Goal: Answer question/provide support

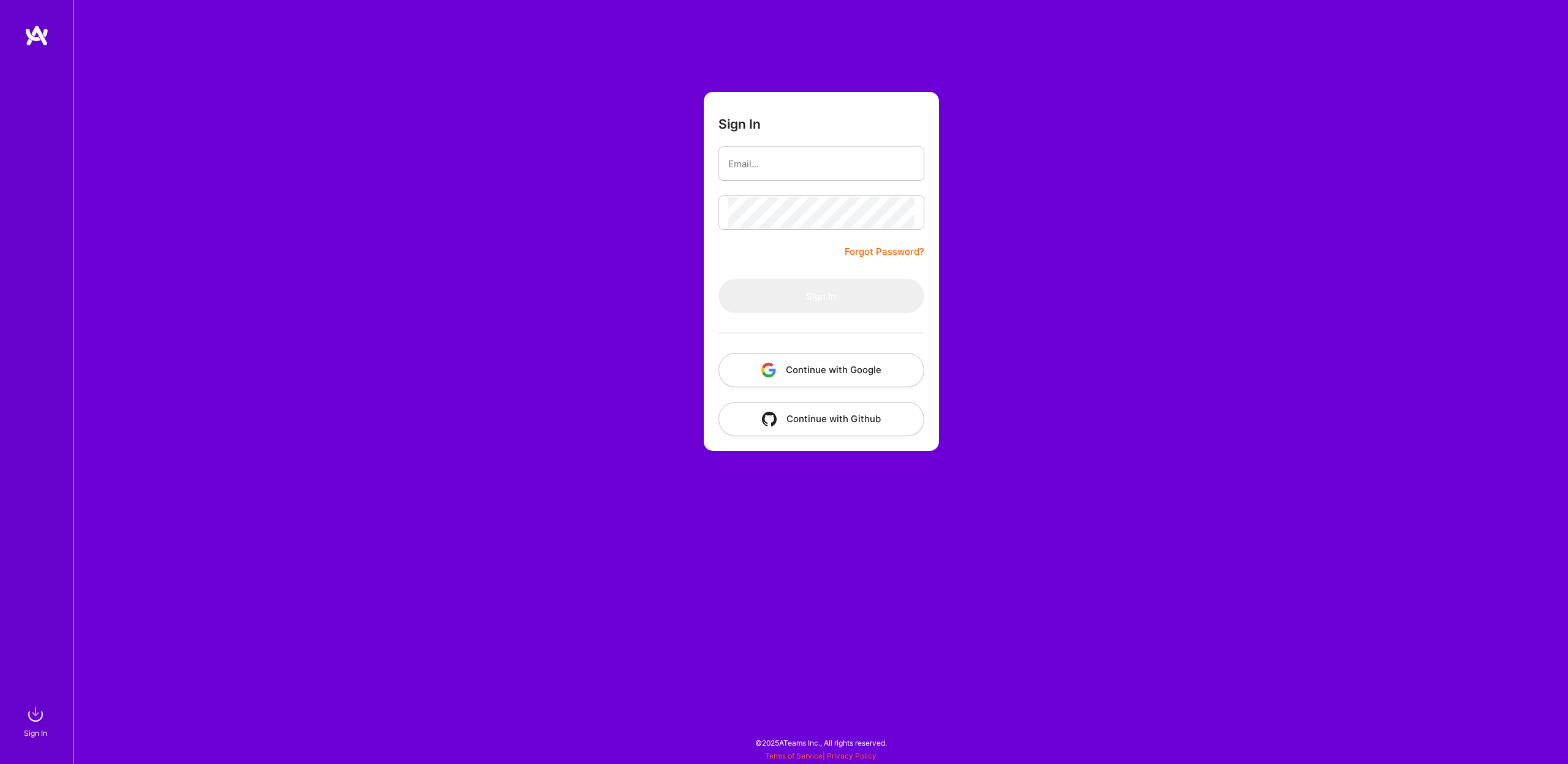
click at [805, 377] on button "Continue with Google" at bounding box center [822, 370] width 206 height 34
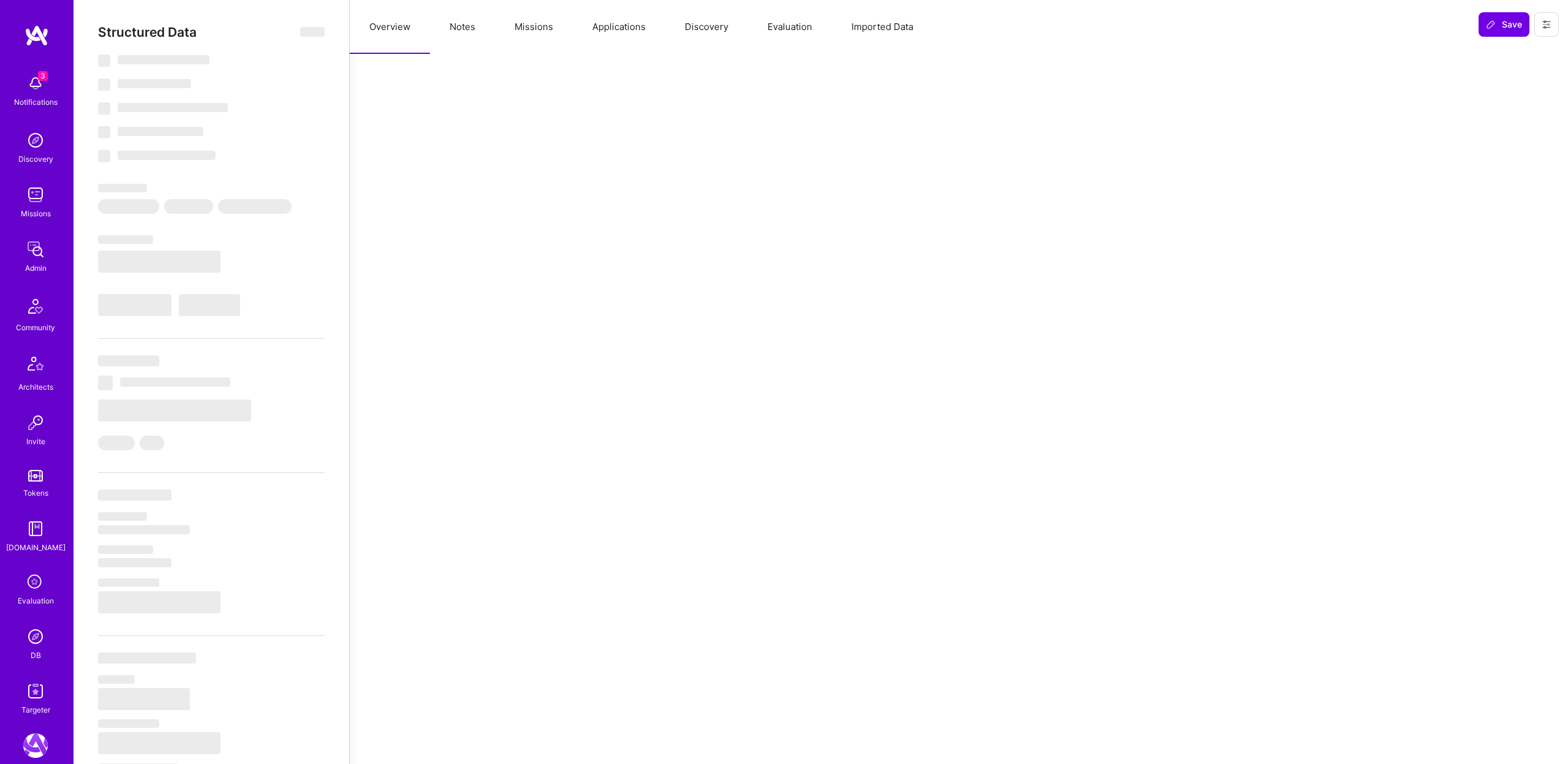
click at [799, 26] on button "Evaluation" at bounding box center [790, 27] width 84 height 54
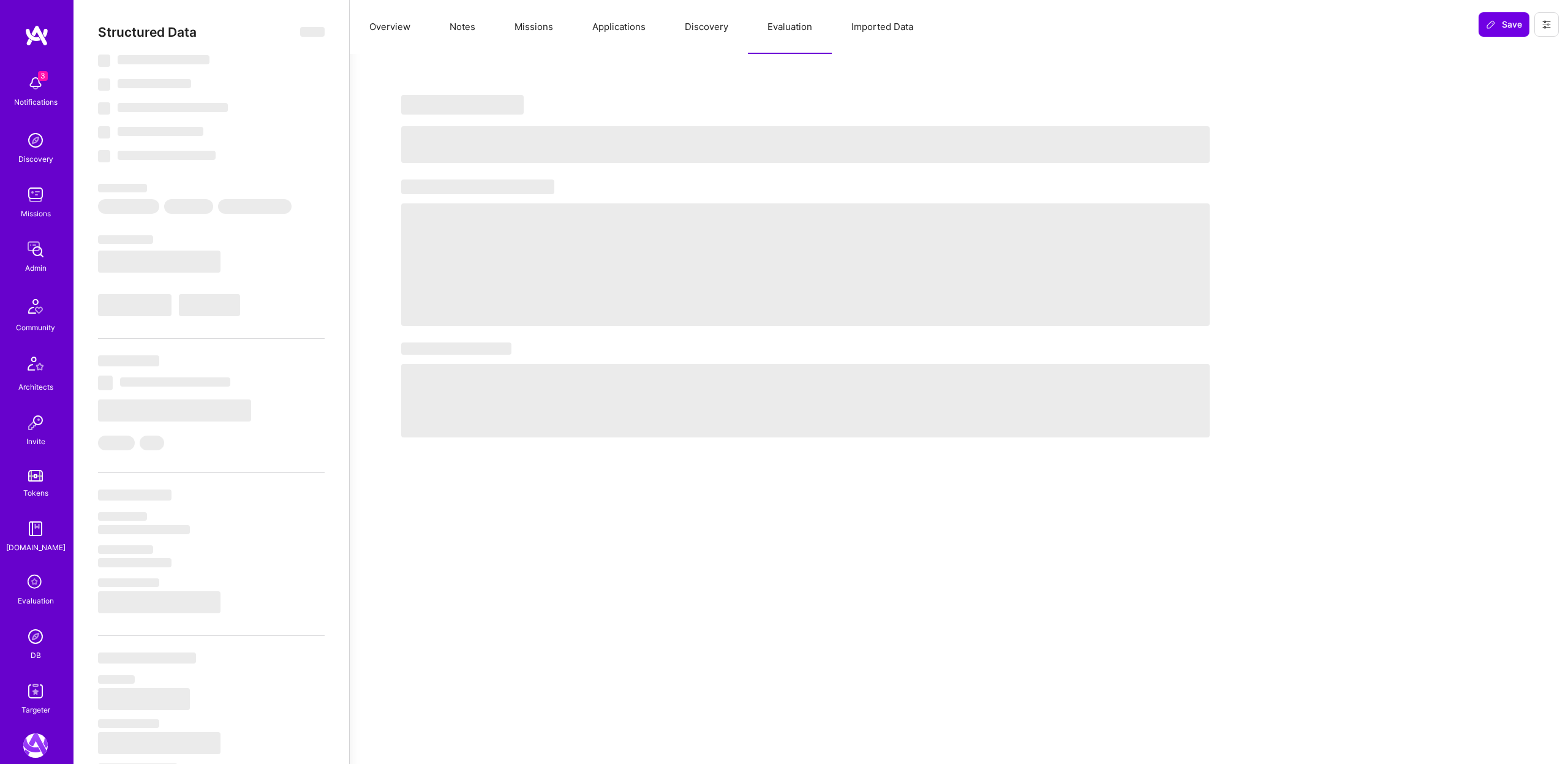
select select "5"
select select "7"
select select "NL"
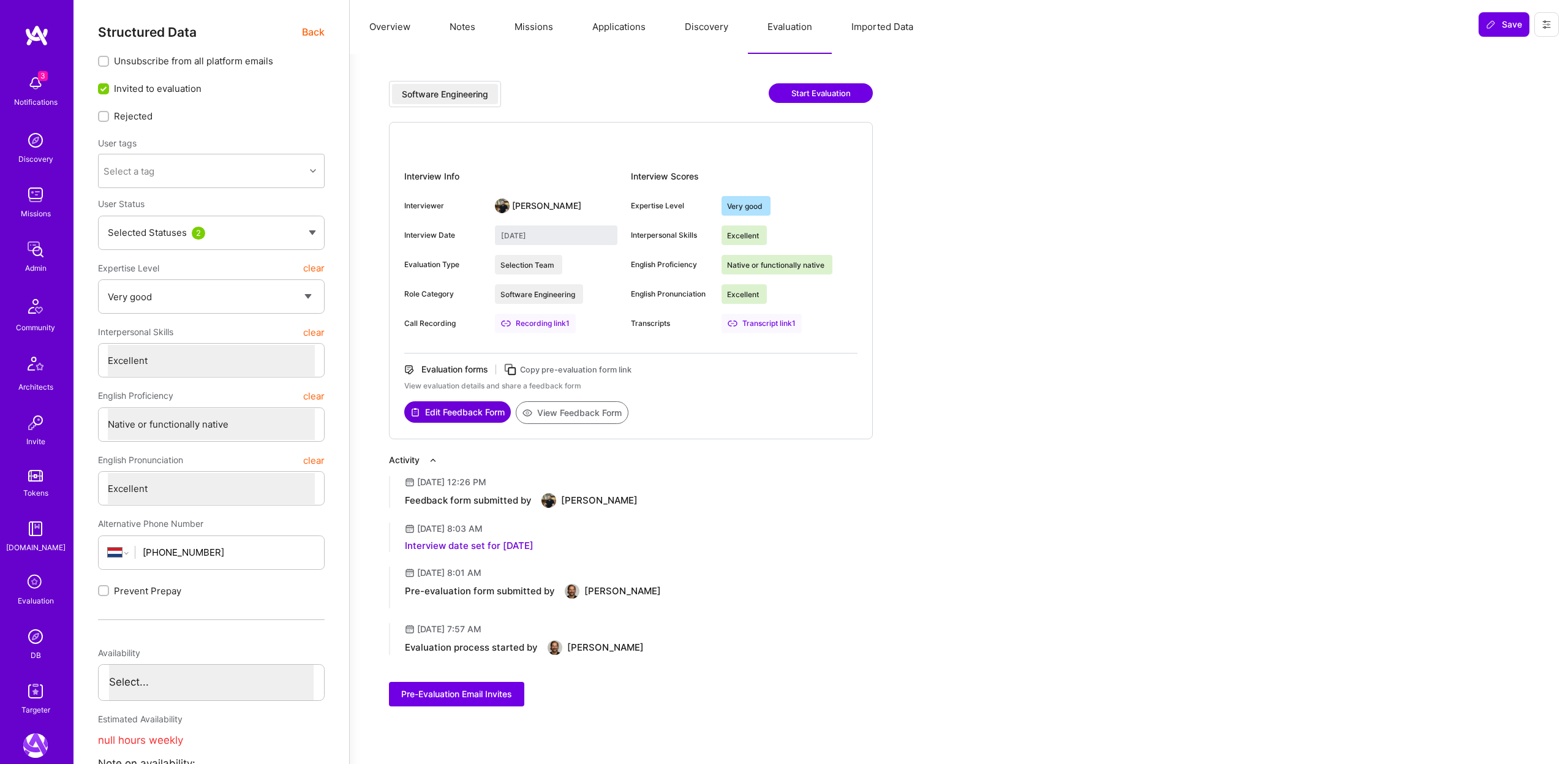
click at [306, 29] on span "Back" at bounding box center [314, 32] width 23 height 15
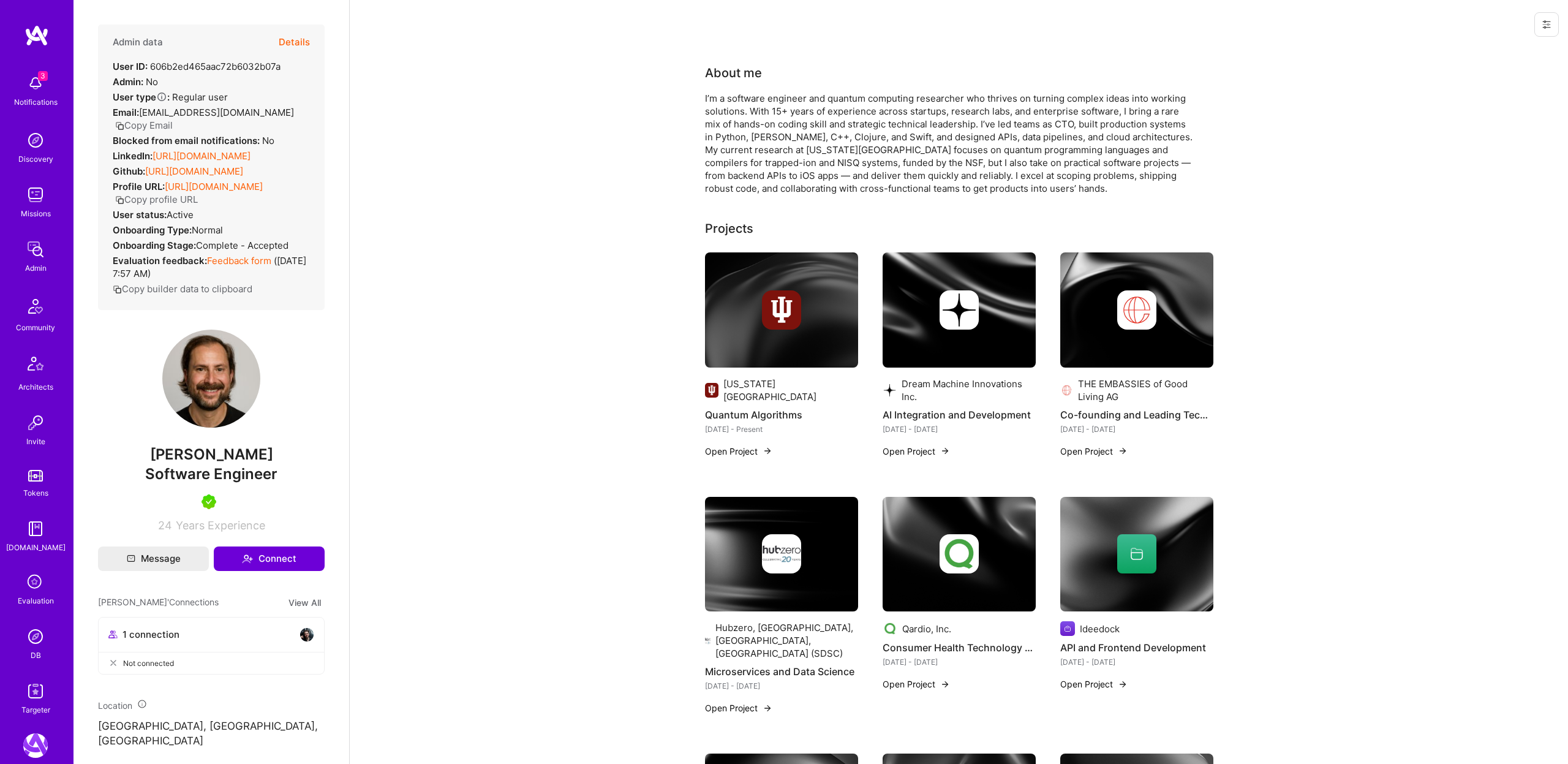
click at [291, 41] on button "Details" at bounding box center [294, 43] width 31 height 36
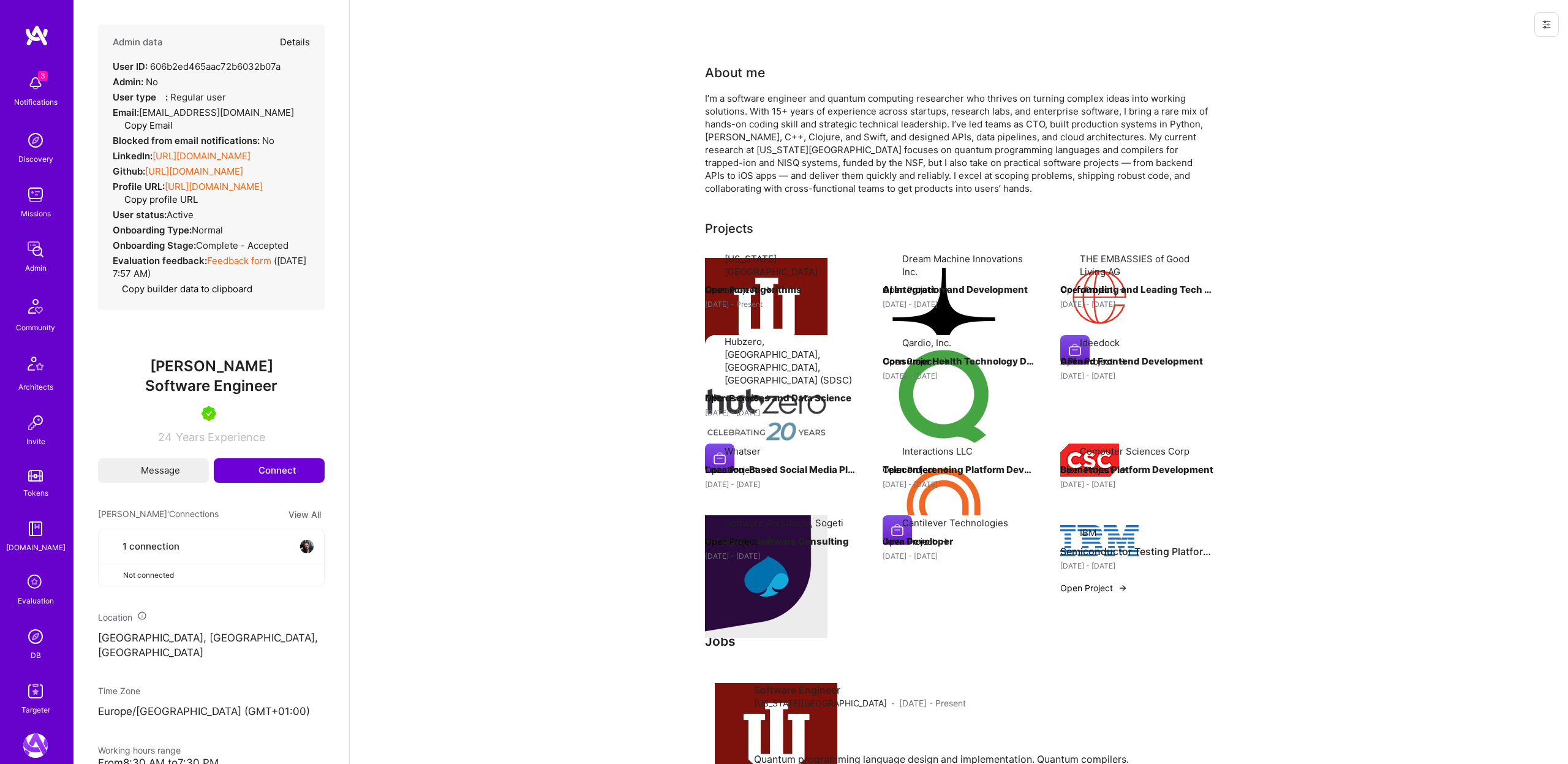
type textarea "x"
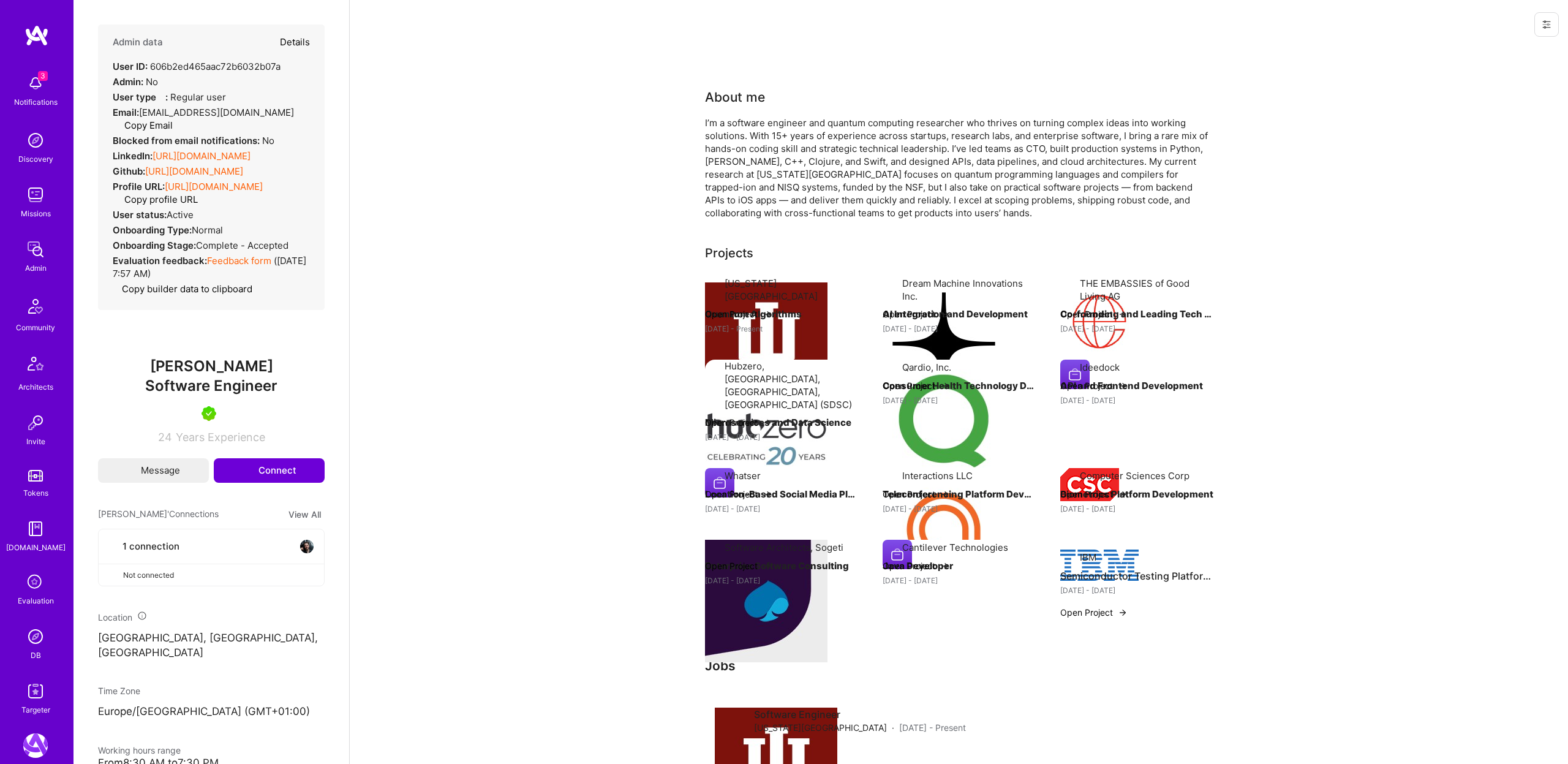
select select "5"
select select "7"
select select "NL"
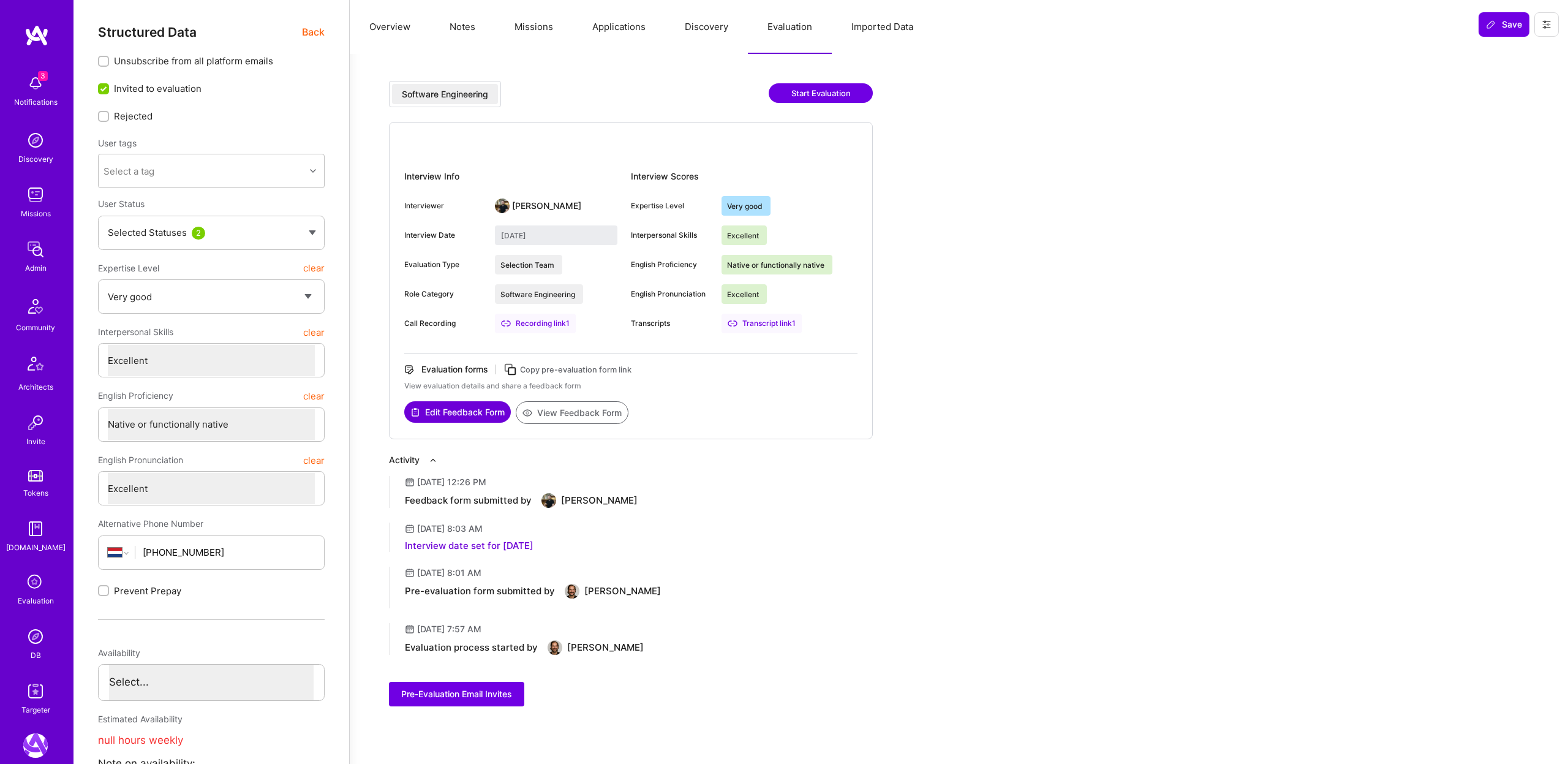
click at [533, 28] on button "Missions" at bounding box center [534, 27] width 78 height 54
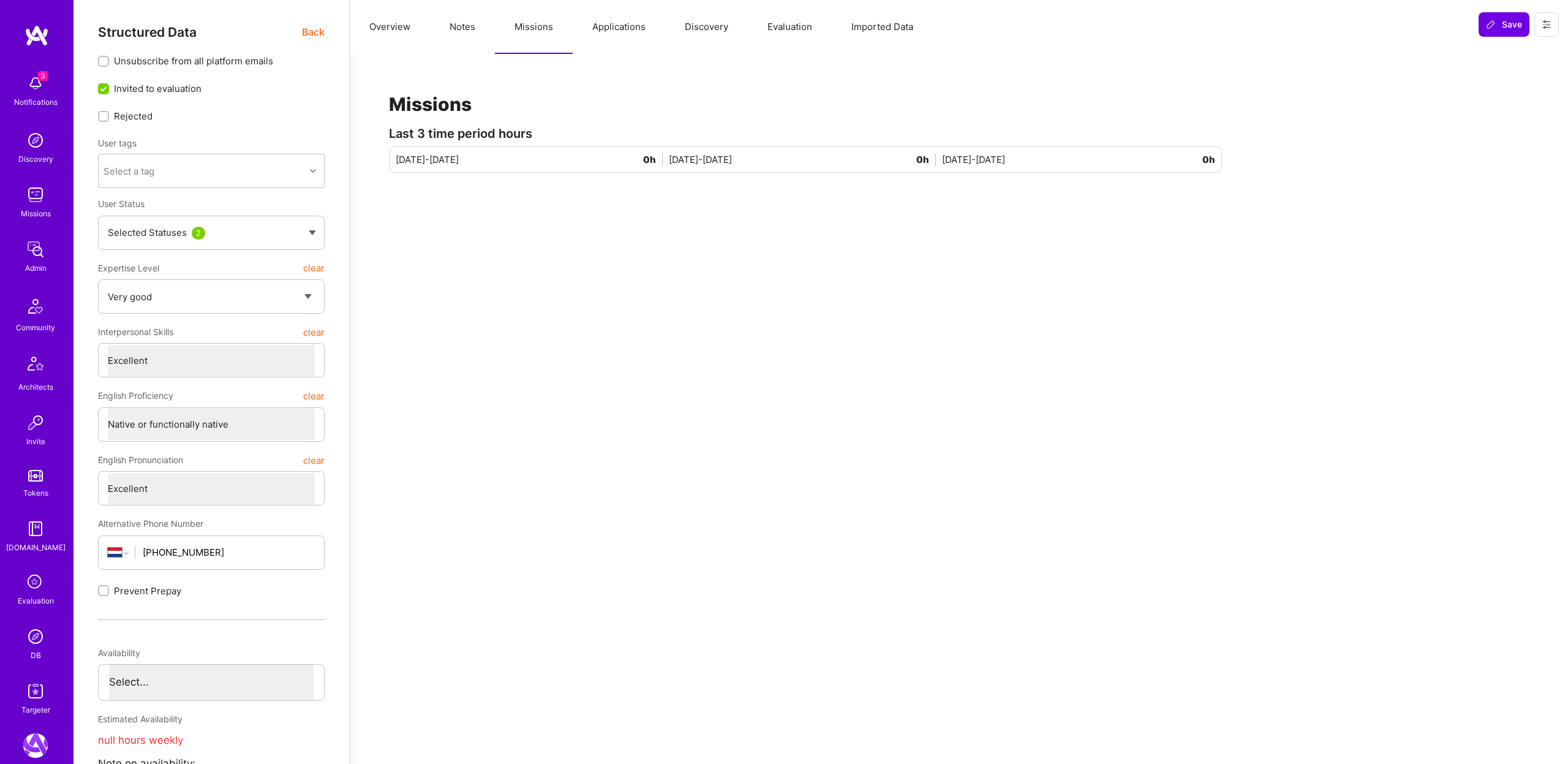
click at [649, 26] on button "Applications" at bounding box center [618, 27] width 92 height 54
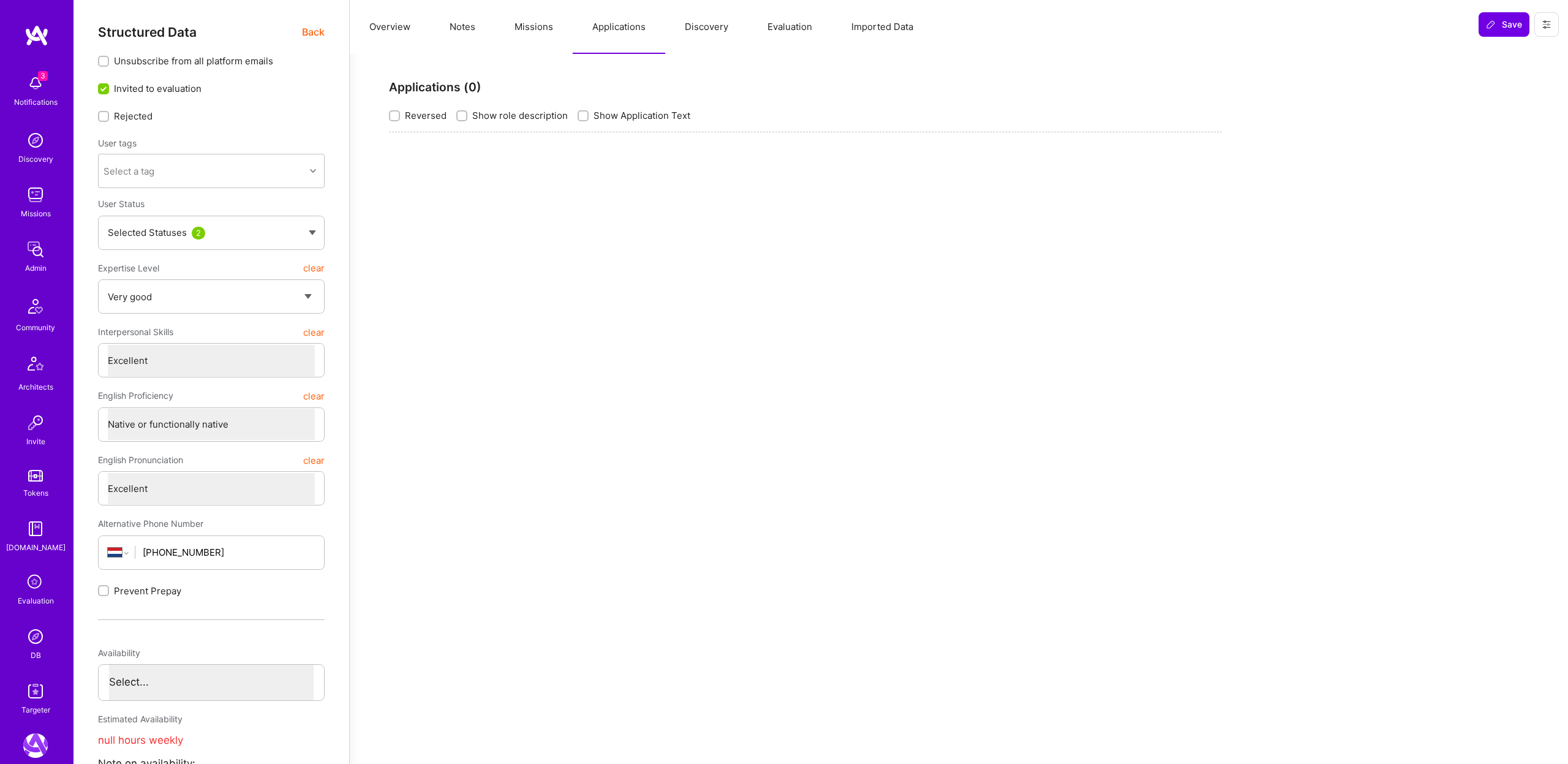
click at [698, 28] on button "Discovery" at bounding box center [707, 27] width 83 height 54
click at [545, 27] on button "Missions" at bounding box center [534, 27] width 78 height 54
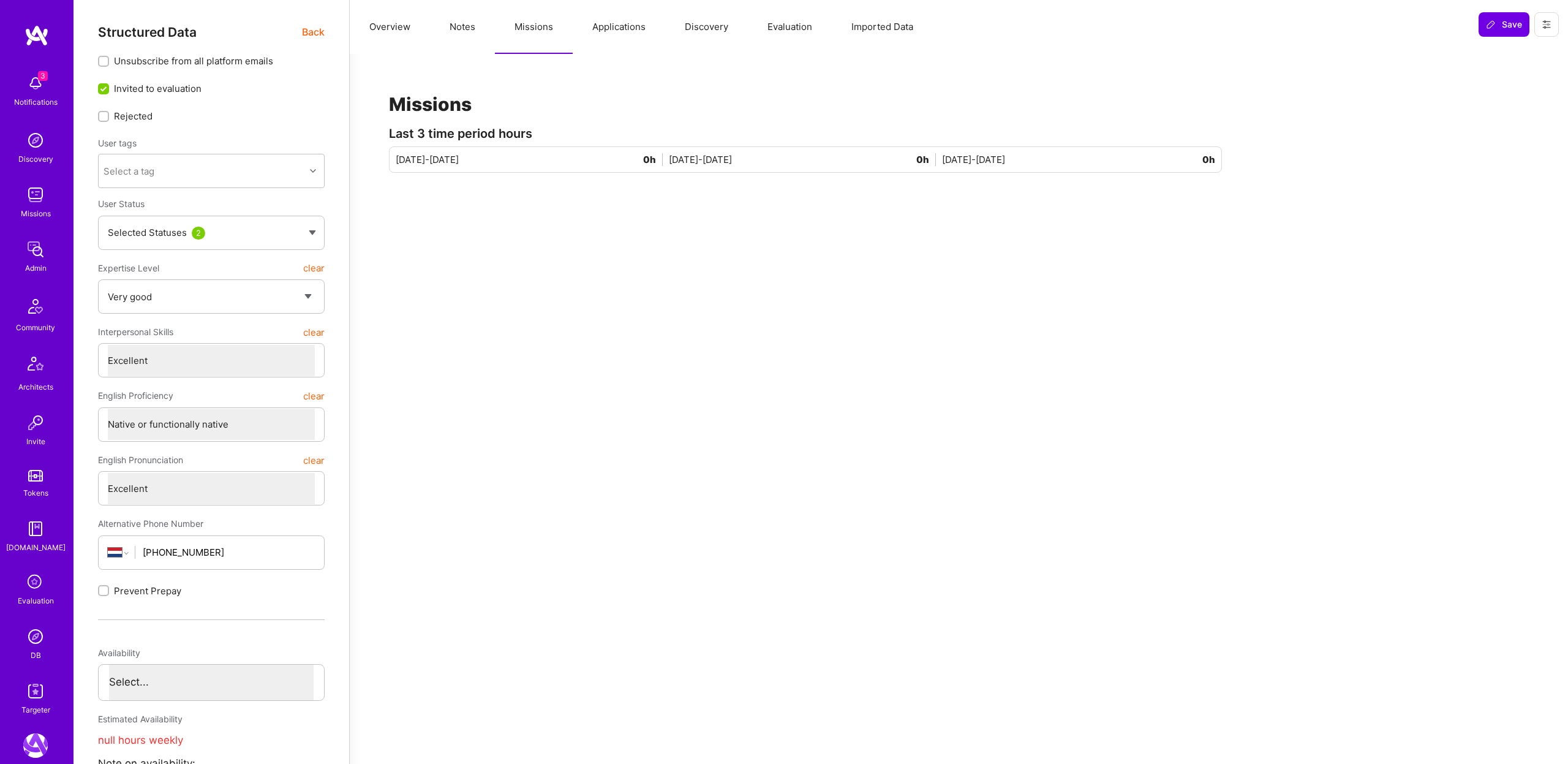
click at [619, 24] on button "Applications" at bounding box center [618, 27] width 92 height 54
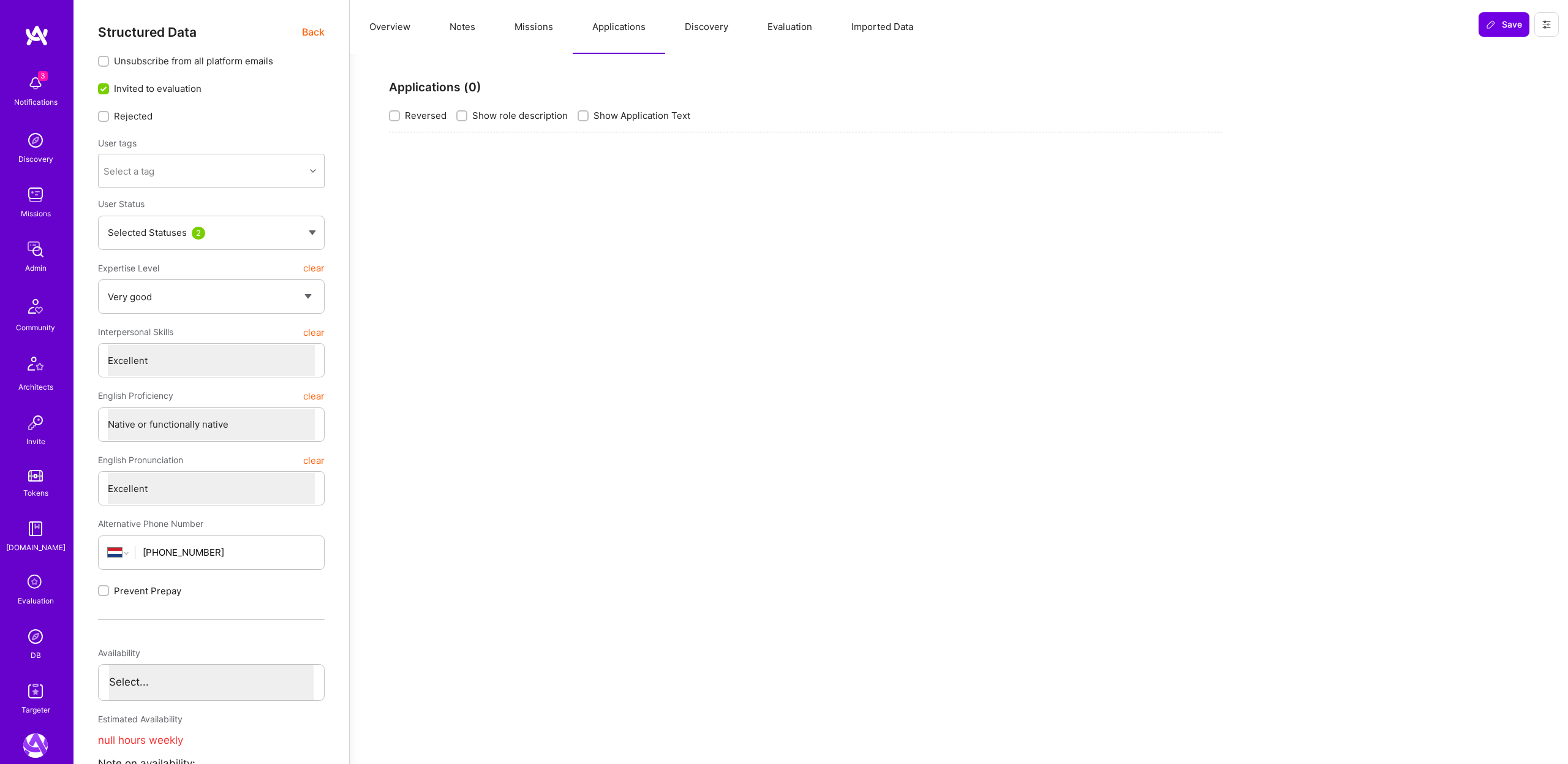
click at [807, 25] on button "Evaluation" at bounding box center [790, 27] width 84 height 54
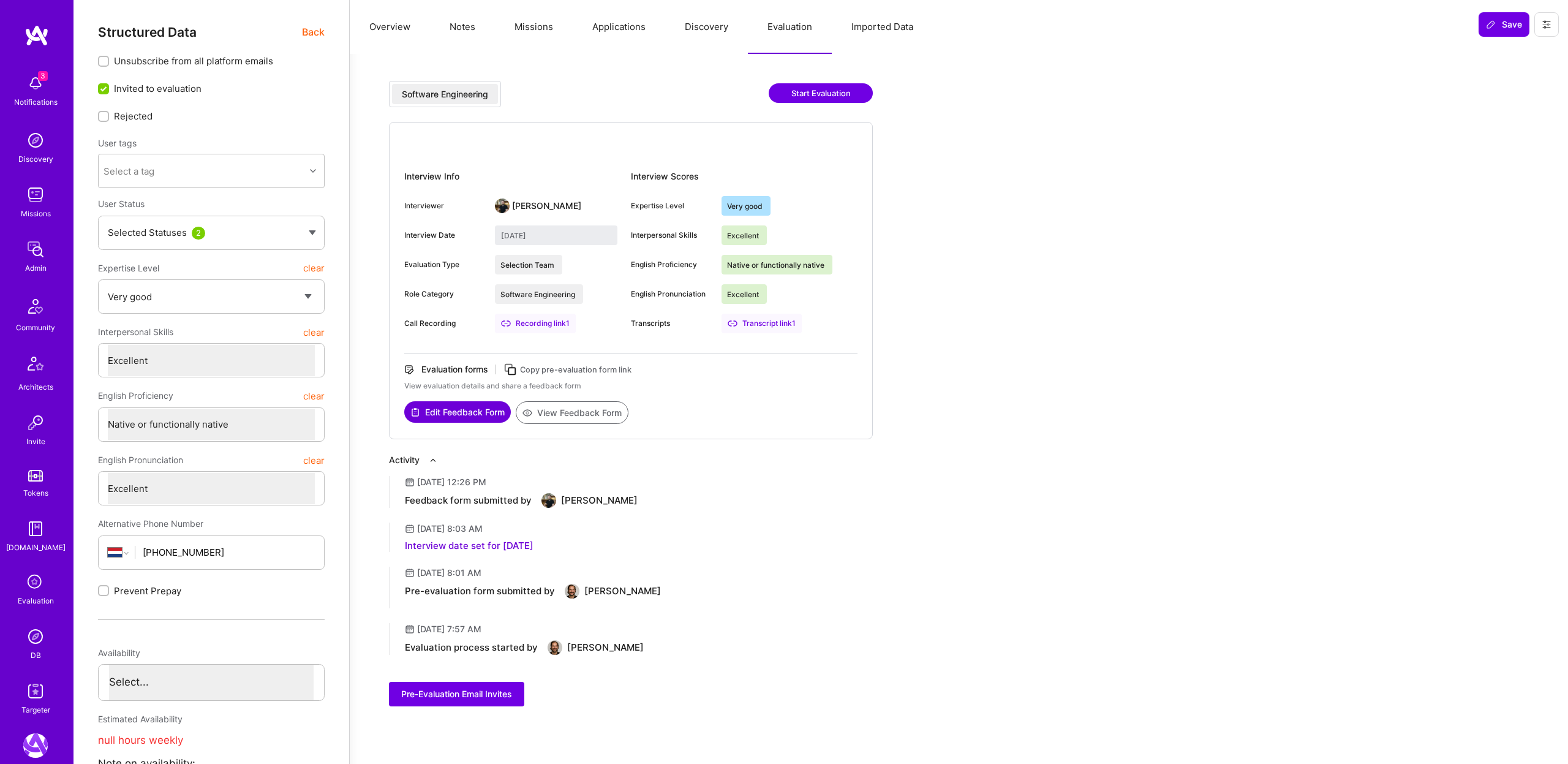
click at [557, 417] on button "View Feedback Form" at bounding box center [572, 413] width 113 height 23
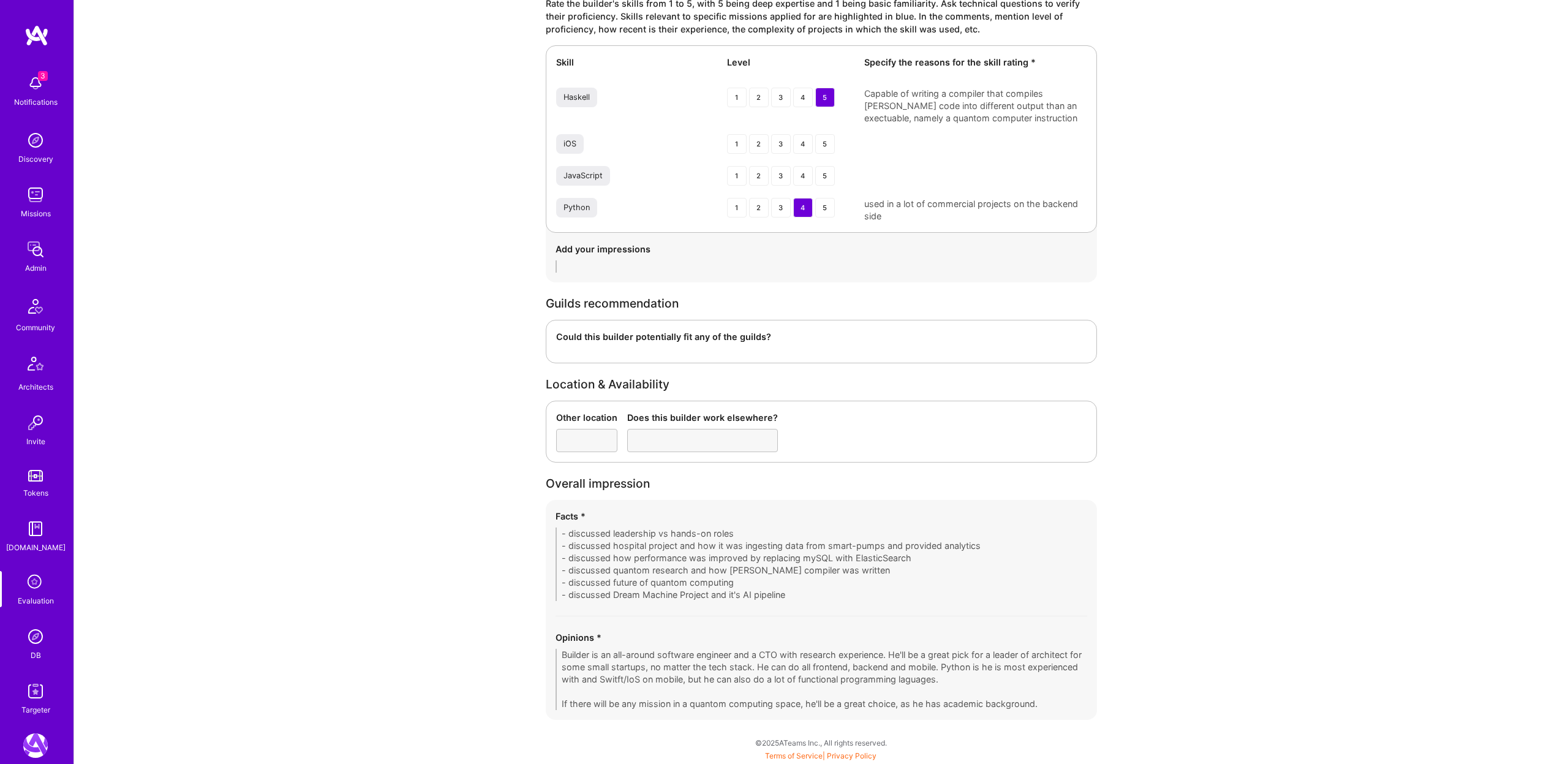
scroll to position [1778, 0]
